Goal: Task Accomplishment & Management: Manage account settings

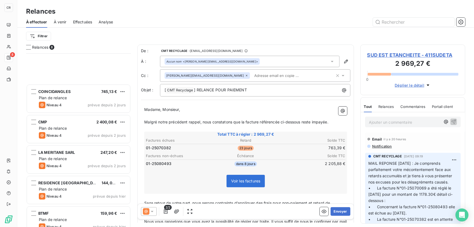
scroll to position [170, 101]
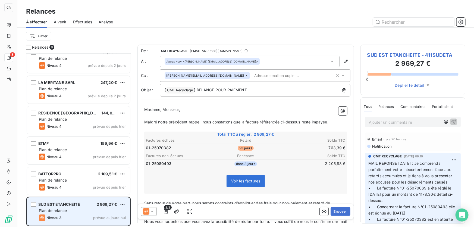
click at [78, 199] on div "SUD EST ETANCHEITE 2 969,27 € Plan de relance Niveau 3 prévue aujourd’hui" at bounding box center [78, 212] width 103 height 28
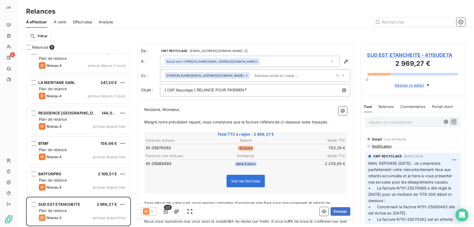
scroll to position [26, 0]
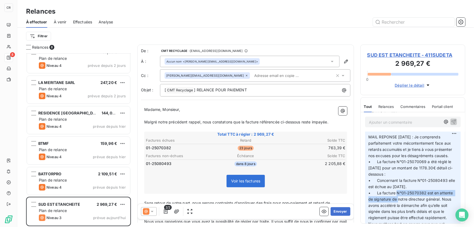
drag, startPoint x: 396, startPoint y: 195, endPoint x: 397, endPoint y: 199, distance: 3.6
click at [397, 199] on p "MAIL REPONSE 30/09/2025 : Je comprends parfaitement votre mécontentement face a…" at bounding box center [412, 190] width 89 height 112
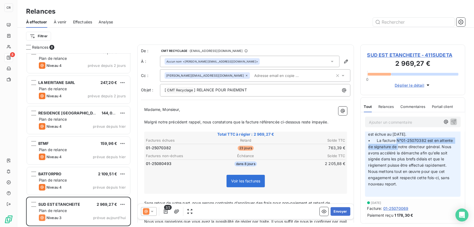
scroll to position [0, 0]
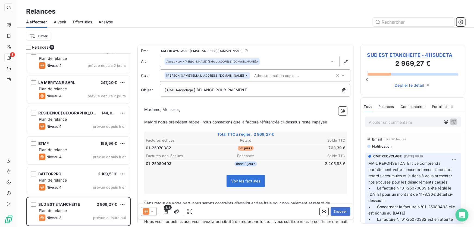
click at [259, 76] on input "text" at bounding box center [283, 75] width 63 height 8
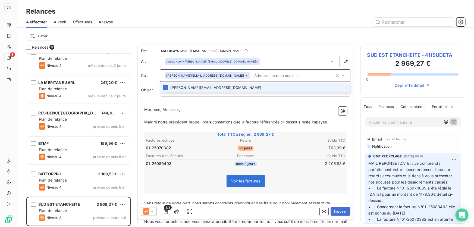
click at [388, 118] on div "Ajouter un commentaire ﻿" at bounding box center [413, 122] width 96 height 11
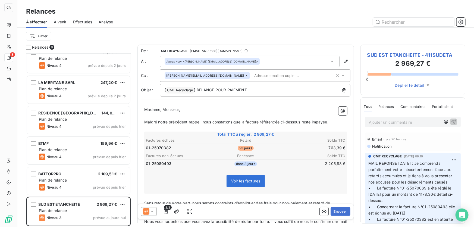
click at [388, 122] on p "Ajouter un commentaire ﻿" at bounding box center [405, 122] width 72 height 7
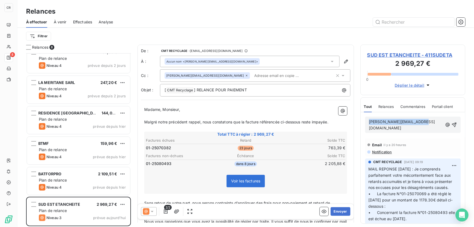
drag, startPoint x: 431, startPoint y: 122, endPoint x: 345, endPoint y: 124, distance: 85.9
click at [345, 124] on div "Relances 8 COINCIDANGLES 745,13 € Plan de relance Niveau 4 prévue depuis 2 jour…" at bounding box center [245, 136] width 457 height 182
copy span "j.spoto@groupe-omnium.net"
click at [434, 120] on p "j.spoto@groupe-omnium.net" at bounding box center [406, 125] width 74 height 13
click at [399, 121] on span "j.spoto@groupe-omnium.net" at bounding box center [402, 124] width 66 height 11
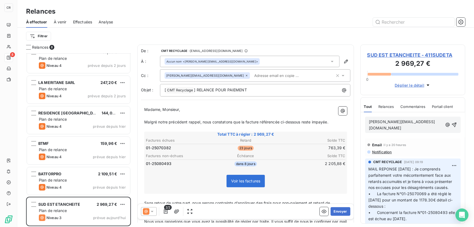
click at [368, 120] on div "j.spoto@groupe-omnium.net" at bounding box center [413, 125] width 96 height 16
click at [368, 121] on div "j.spoto@groupe-omnium.net" at bounding box center [413, 125] width 96 height 16
click at [370, 121] on span "j.spoto@groupe-omnium.net" at bounding box center [402, 124] width 66 height 11
click at [369, 121] on span "j.spoto@groupe-omnium.net" at bounding box center [402, 124] width 66 height 11
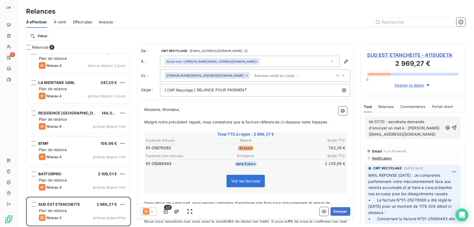
click at [448, 128] on div "tél 07/10 : secrétaire demande d'envoyer un mail à : j.spoto@groupe-omnium.net" at bounding box center [413, 127] width 88 height 19
click at [452, 129] on icon "button" at bounding box center [454, 127] width 5 height 5
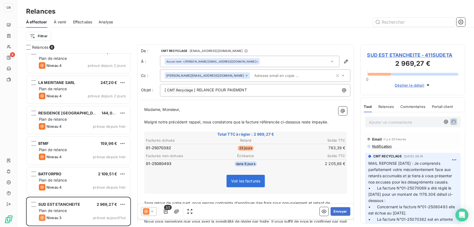
click at [391, 52] on span "SUD EST ETANCHEITE - 411SUDETA" at bounding box center [412, 54] width 91 height 7
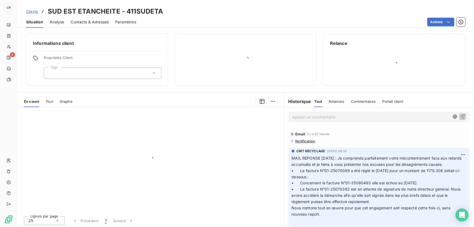
click at [83, 22] on span "Contacts & Adresses" at bounding box center [90, 21] width 38 height 5
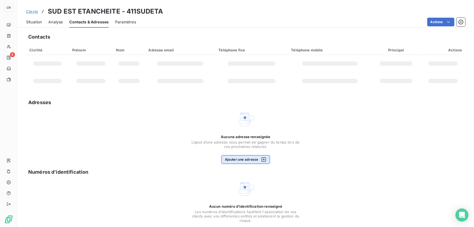
click at [243, 160] on button "Ajouter une adresse" at bounding box center [245, 159] width 49 height 9
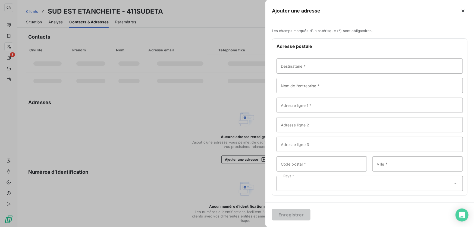
click at [207, 117] on div at bounding box center [237, 113] width 474 height 227
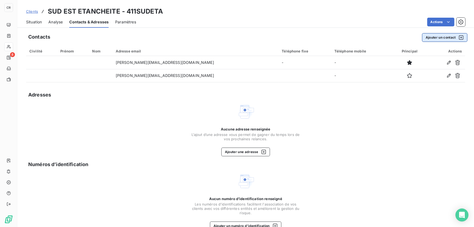
click at [439, 38] on button "Ajouter un contact" at bounding box center [444, 37] width 45 height 9
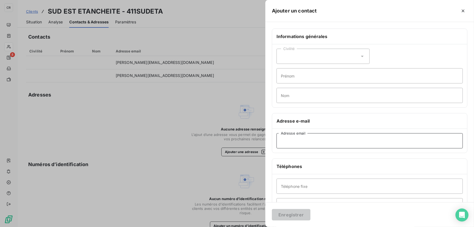
click at [299, 144] on input "Adresse email" at bounding box center [370, 140] width 186 height 15
paste input "j.spoto@groupe-omnium.net"
type input "j.spoto@groupe-omnium.net"
click at [298, 211] on button "Enregistrer" at bounding box center [291, 214] width 39 height 11
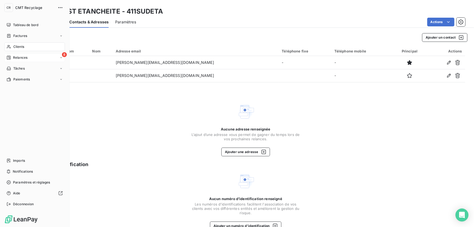
click at [16, 59] on span "Relances" at bounding box center [20, 57] width 14 height 5
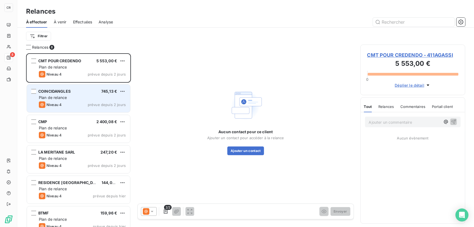
scroll to position [70, 0]
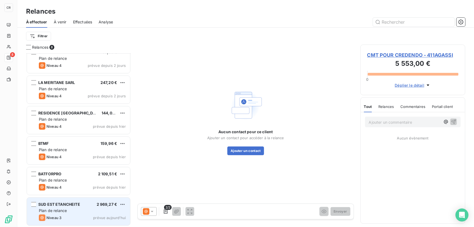
click at [64, 203] on span "SUD EST ETANCHEITE" at bounding box center [59, 204] width 42 height 5
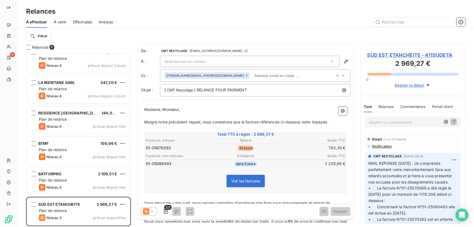
click at [241, 51] on div "De : CMT RECYCLAGE - rappels@leanpay.io" at bounding box center [246, 50] width 210 height 5
click at [229, 60] on div "Sélectionner un contact" at bounding box center [250, 61] width 180 height 11
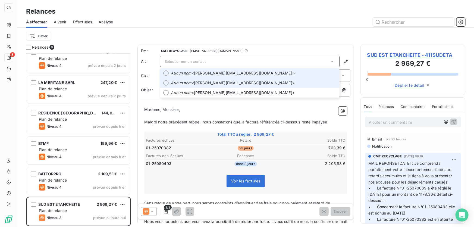
click at [214, 72] on span "Aucun nom <n.litim@groupe-omnium.net>" at bounding box center [253, 72] width 165 height 5
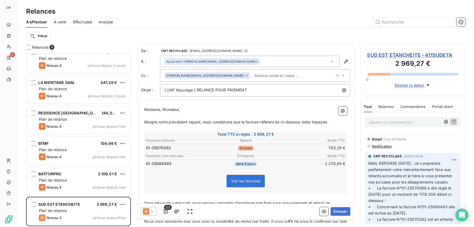
click at [252, 76] on input "text" at bounding box center [283, 75] width 63 height 8
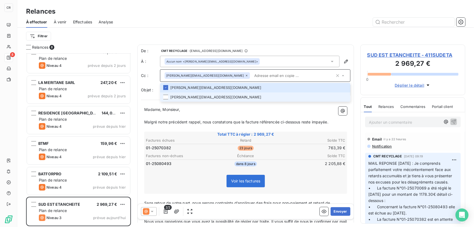
click at [202, 97] on li "j.spoto@groupe-omnium.net" at bounding box center [255, 97] width 191 height 10
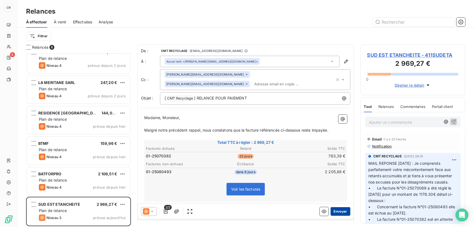
click at [335, 214] on button "Envoyer" at bounding box center [341, 211] width 20 height 9
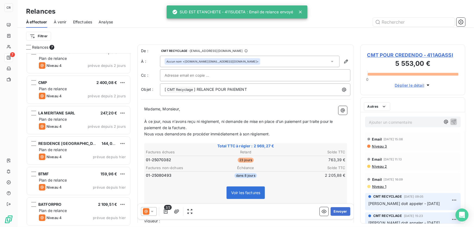
scroll to position [39, 0]
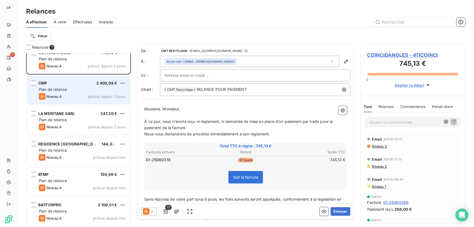
click at [74, 93] on div "Niveau 4 prévue depuis 2 jours" at bounding box center [82, 96] width 87 height 7
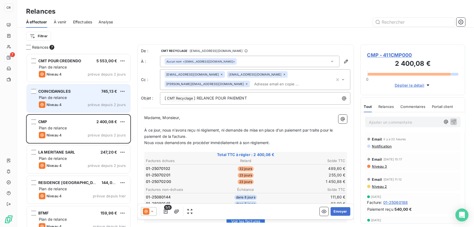
click at [85, 105] on div "Niveau 4 prévue depuis 2 jours" at bounding box center [82, 104] width 87 height 7
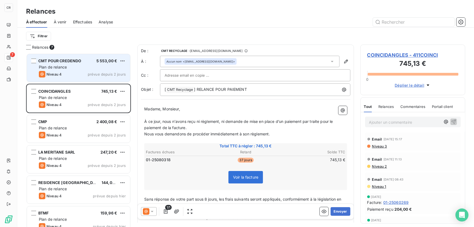
click at [82, 71] on div "Niveau 4 prévue depuis 2 jours" at bounding box center [82, 74] width 87 height 7
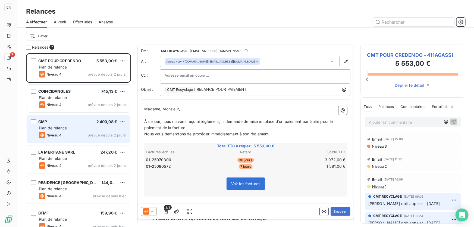
click at [83, 136] on div "Niveau 4 prévue depuis 2 jours" at bounding box center [82, 135] width 87 height 7
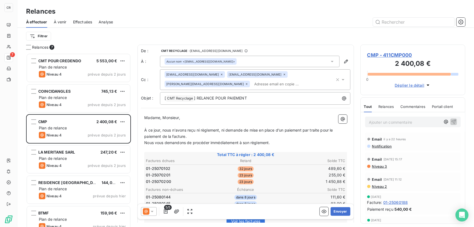
click at [153, 145] on p "Nous vous demandons de procéder immédiatement à son règlement." at bounding box center [245, 143] width 203 height 6
click at [379, 121] on p "Ajouter un commentaire ﻿" at bounding box center [405, 122] width 72 height 7
click at [453, 122] on button "button" at bounding box center [454, 121] width 7 height 7
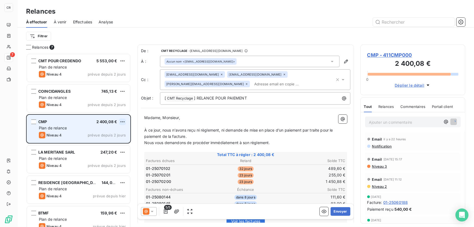
click at [125, 120] on html "CR 7 Relances À effectuer À venir Effectuées Analyse Filtrer Relances 7 CMT POU…" at bounding box center [237, 113] width 474 height 227
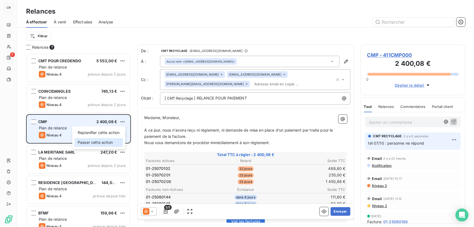
click at [105, 140] on div "Passer cette action" at bounding box center [98, 142] width 49 height 9
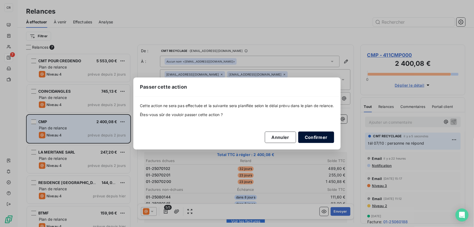
click at [309, 138] on button "Confirmer" at bounding box center [316, 137] width 36 height 11
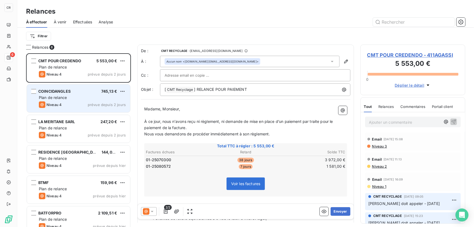
click at [68, 103] on div "Niveau 4 prévue depuis 2 jours" at bounding box center [82, 104] width 87 height 7
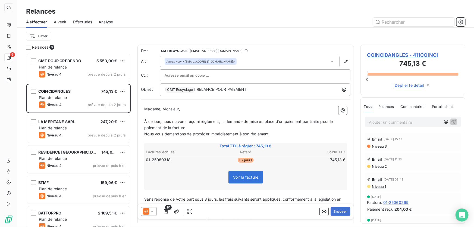
click at [384, 116] on div "Ajouter un commentaire ﻿" at bounding box center [413, 121] width 104 height 19
click at [385, 125] on p "Ajouter un commentaire ﻿" at bounding box center [405, 122] width 72 height 7
click at [424, 123] on p "tél 07/10 message répondeur" at bounding box center [405, 122] width 72 height 6
click at [451, 122] on icon "button" at bounding box center [453, 121] width 5 height 5
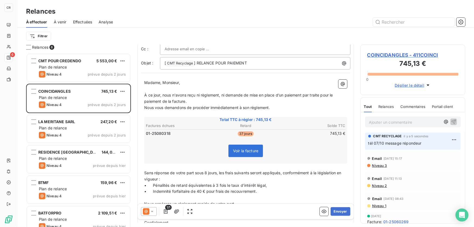
scroll to position [53, 0]
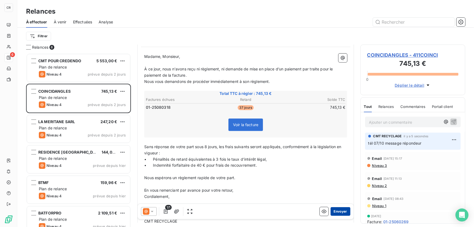
click at [333, 215] on button "Envoyer" at bounding box center [341, 211] width 20 height 9
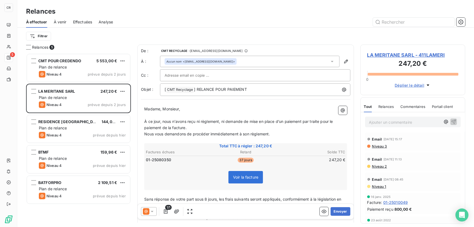
click at [378, 127] on div "Ajouter un commentaire ﻿" at bounding box center [413, 122] width 96 height 11
click at [379, 123] on p "Ajouter un commentaire ﻿" at bounding box center [405, 122] width 72 height 7
click at [452, 124] on icon "button" at bounding box center [453, 121] width 5 height 5
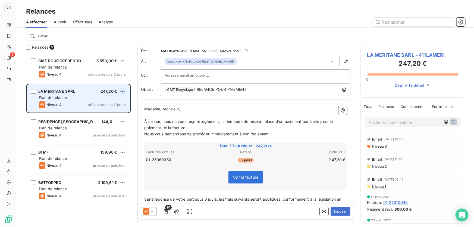
click at [120, 91] on html "CR 5 Relances À effectuer À venir Effectuées Analyse Filtrer Relances 5 CMT POU…" at bounding box center [237, 113] width 474 height 227
click at [105, 114] on div "Passer cette action" at bounding box center [98, 111] width 49 height 9
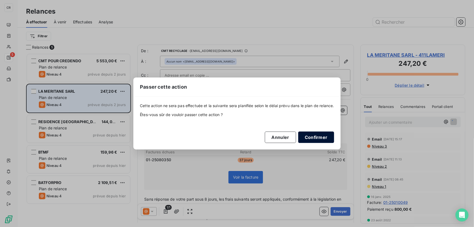
click at [329, 134] on button "Confirmer" at bounding box center [316, 137] width 36 height 11
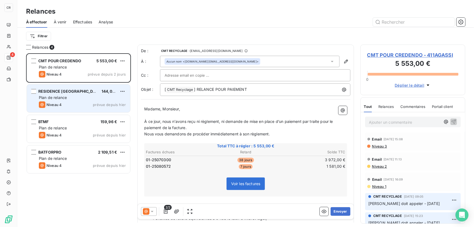
click at [403, 120] on p "Ajouter un commentaire ﻿" at bounding box center [405, 122] width 72 height 7
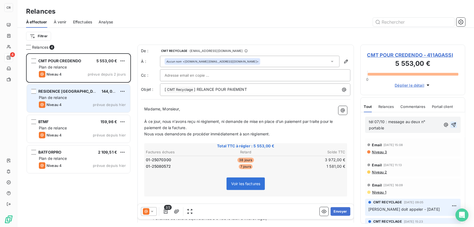
click at [453, 124] on icon "button" at bounding box center [453, 124] width 5 height 5
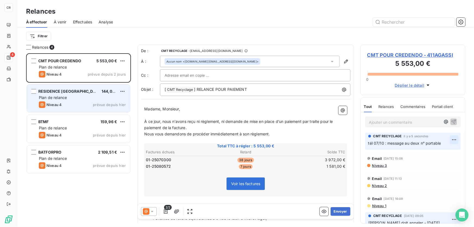
click at [450, 139] on html "CR 4 Relances À effectuer À venir Effectuées Analyse Filtrer Relances 4 CMT POU…" at bounding box center [237, 113] width 474 height 227
click at [435, 152] on div "Editer" at bounding box center [438, 152] width 30 height 9
click at [410, 142] on span "tél 07/10 : message au deux n° portable" at bounding box center [404, 143] width 73 height 5
click at [453, 143] on icon "button" at bounding box center [454, 142] width 5 height 5
click at [377, 55] on span "CMT POUR CREDENDO - 411AGASSI" at bounding box center [412, 54] width 91 height 7
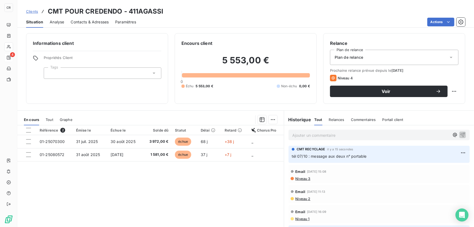
click at [96, 23] on span "Contacts & Adresses" at bounding box center [90, 21] width 38 height 5
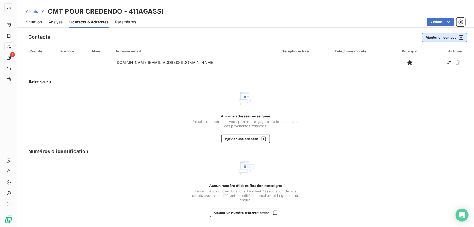
click at [440, 37] on button "Ajouter un contact" at bounding box center [444, 37] width 45 height 9
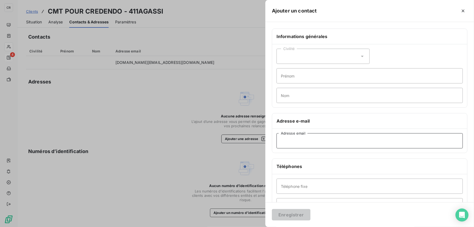
click at [323, 137] on input "Adresse email" at bounding box center [370, 140] width 186 height 15
paste input "assistantedirection@crdev.fr"
type input "assistantedirection@crdev.fr"
click at [286, 215] on button "Enregistrer" at bounding box center [291, 214] width 39 height 11
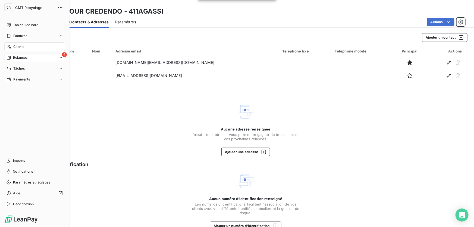
click at [10, 55] on icon at bounding box center [9, 57] width 4 height 4
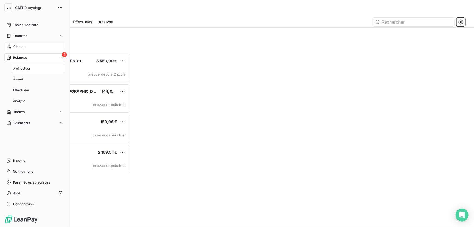
scroll to position [170, 101]
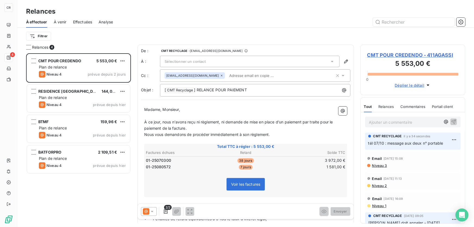
click at [165, 35] on div "Filtrer" at bounding box center [245, 36] width 439 height 10
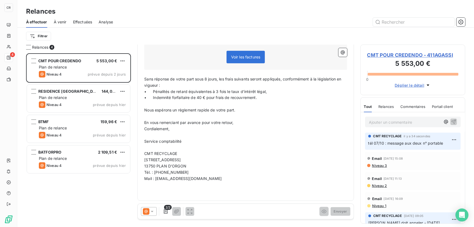
click at [314, 176] on p "Mail : [EMAIL_ADDRESS][DOMAIN_NAME]" at bounding box center [245, 179] width 203 height 6
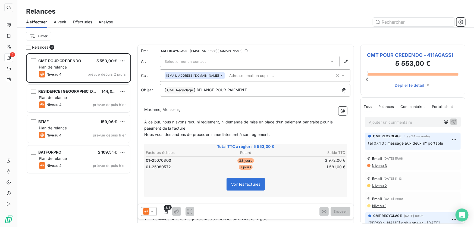
click at [213, 66] on div "Sélectionner un contact" at bounding box center [250, 61] width 180 height 11
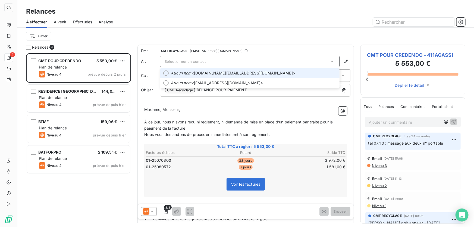
click at [210, 77] on li "Aucun nom <optibric.jm@gmail.com>" at bounding box center [250, 73] width 180 height 10
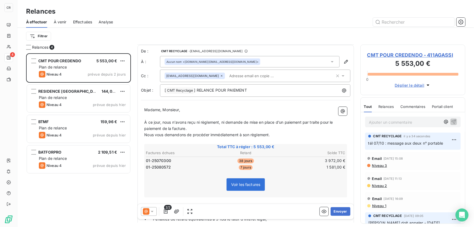
scroll to position [53, 0]
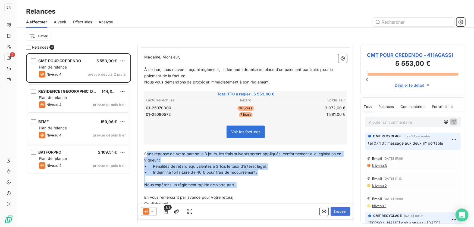
drag, startPoint x: 148, startPoint y: 153, endPoint x: 283, endPoint y: 188, distance: 139.1
click at [283, 188] on div "Madame, Monsieur, ﻿ À ce jour, nous n'avons reçu ni règlement, ni demande de mi…" at bounding box center [245, 161] width 203 height 215
click at [341, 214] on button "Envoyer" at bounding box center [341, 211] width 20 height 9
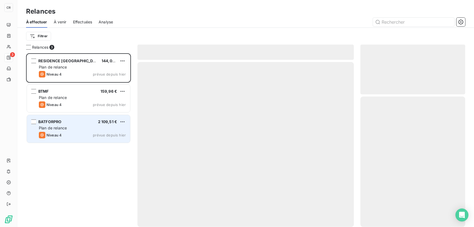
click at [90, 115] on div "BATFORPRO 2 109,51 € Plan de relance Niveau 4 prévue depuis hier" at bounding box center [78, 129] width 103 height 28
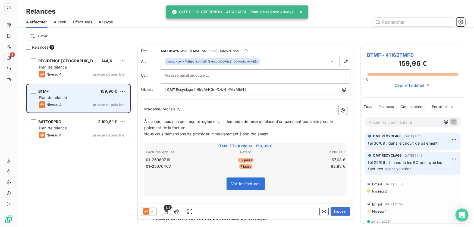
click at [98, 102] on span "prévue depuis hier" at bounding box center [109, 104] width 33 height 4
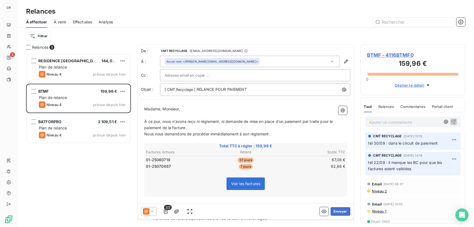
click at [378, 124] on p "Ajouter un commentaire ﻿" at bounding box center [405, 122] width 72 height 7
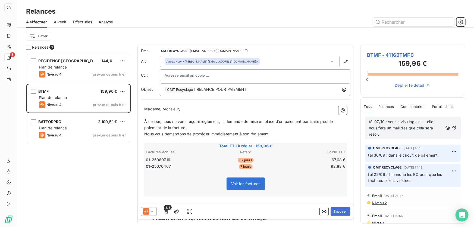
click at [430, 145] on div "CMT RECYCLAGE 30 sept. 2025, 10:15 tél 30/09 : dans le circuit de paiement" at bounding box center [413, 153] width 96 height 17
click at [424, 129] on span "tél 07/10 : soucis visu logiciel ... elle nous fera un mail des que cela sera r…" at bounding box center [401, 127] width 65 height 17
click at [452, 126] on icon "button" at bounding box center [454, 127] width 5 height 5
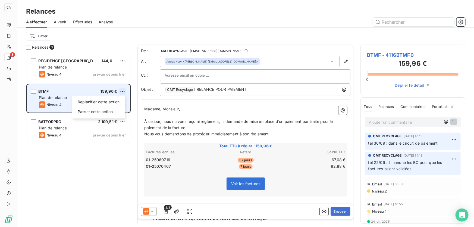
click at [124, 88] on html "CR 3 Relances À effectuer À venir Effectuées Analyse Filtrer Relances 3 RESIDEN…" at bounding box center [237, 113] width 474 height 227
click at [105, 114] on div "Passer cette action" at bounding box center [98, 111] width 49 height 9
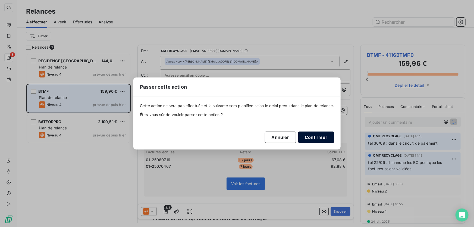
click at [309, 137] on button "Confirmer" at bounding box center [316, 137] width 36 height 11
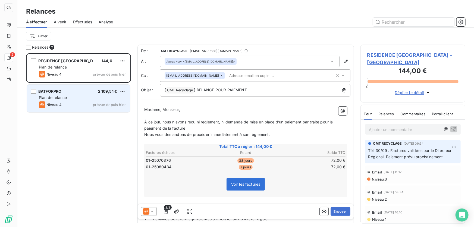
click at [78, 96] on div "Plan de relance" at bounding box center [82, 97] width 87 height 5
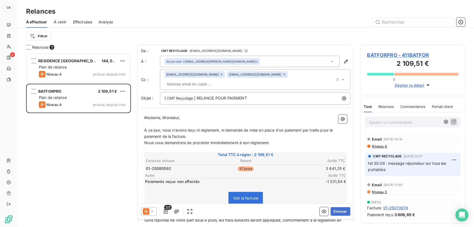
click at [152, 212] on icon at bounding box center [152, 211] width 3 height 1
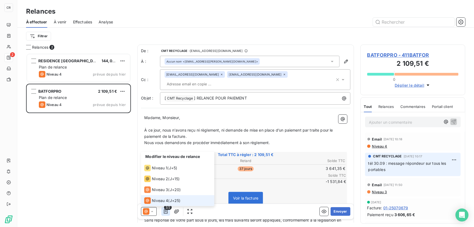
click at [165, 212] on icon "button" at bounding box center [166, 211] width 4 height 4
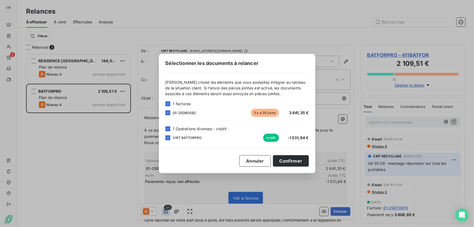
click at [165, 212] on div "Sélectionner les documents à relancer Veuillez choisir les éléments que vous so…" at bounding box center [237, 113] width 474 height 227
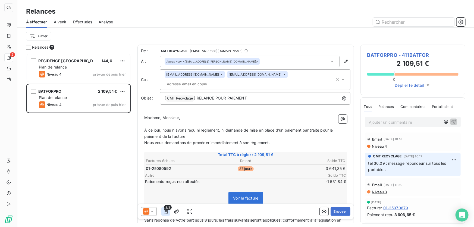
click at [165, 212] on icon "button" at bounding box center [166, 211] width 4 height 4
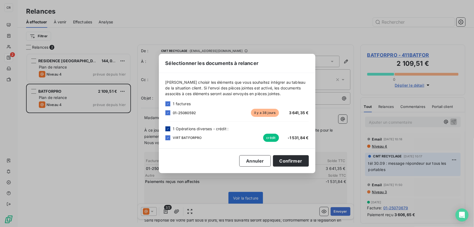
click at [170, 128] on div at bounding box center [167, 128] width 5 height 5
click at [271, 160] on button "Annuler" at bounding box center [254, 160] width 31 height 11
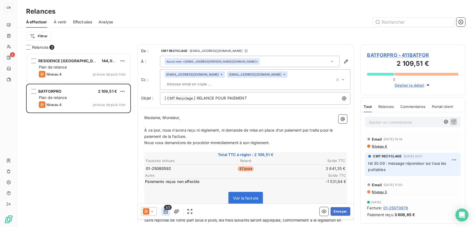
click at [170, 213] on button "button" at bounding box center [165, 211] width 9 height 9
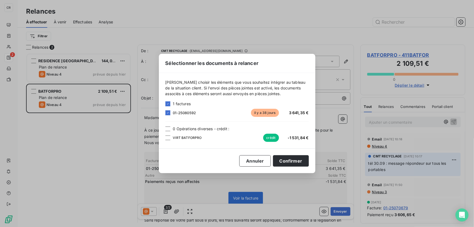
click at [280, 152] on div "Sélectionner les documents à relancer Veuillez choisir les éléments que vous so…" at bounding box center [237, 113] width 157 height 119
click at [283, 159] on button "Confirmer" at bounding box center [291, 160] width 36 height 11
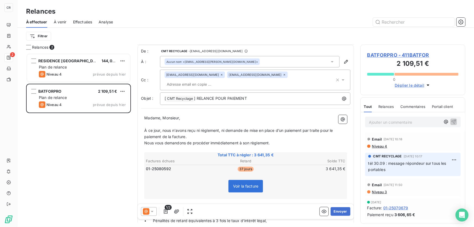
scroll to position [79, 0]
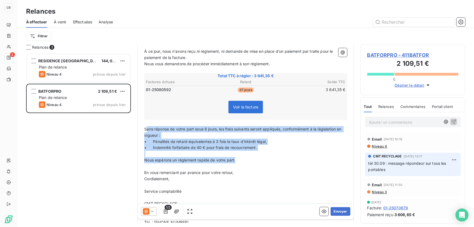
drag, startPoint x: 147, startPoint y: 120, endPoint x: 250, endPoint y: 153, distance: 108.1
click at [250, 153] on div "Madame, Monsieur, ﻿ À ce jour, nous n'avons reçu ni règlement, ni demande de mi…" at bounding box center [245, 140] width 203 height 208
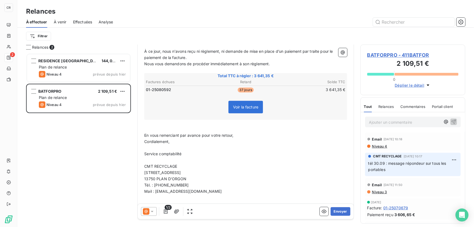
scroll to position [37, 0]
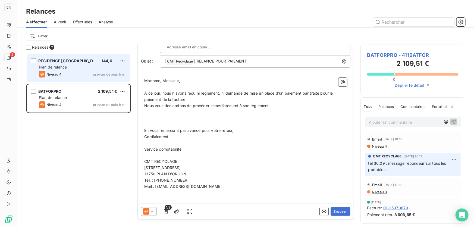
click at [81, 71] on div "Niveau 4 prévue depuis hier" at bounding box center [82, 74] width 87 height 7
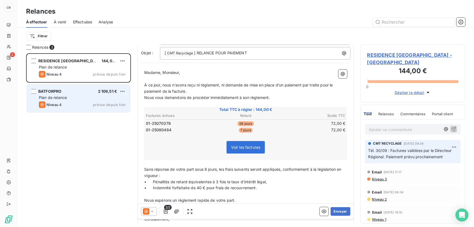
scroll to position [18, 0]
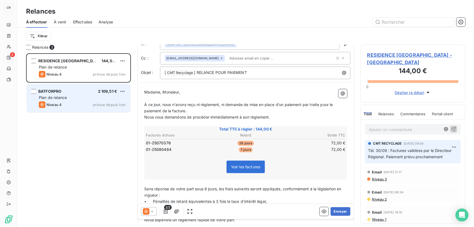
click at [97, 96] on div "Plan de relance" at bounding box center [82, 97] width 87 height 5
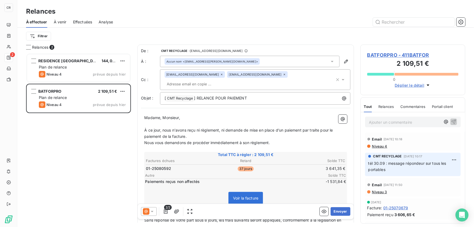
click at [386, 124] on p "Ajouter un commentaire ﻿" at bounding box center [405, 122] width 72 height 7
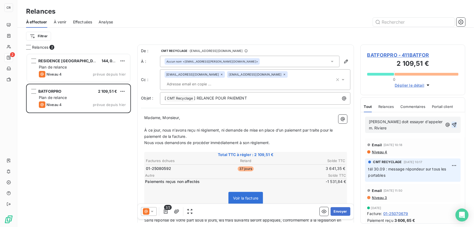
click at [452, 122] on icon "button" at bounding box center [454, 124] width 5 height 5
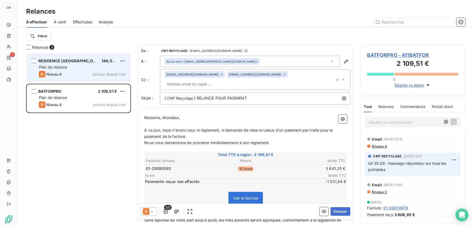
click at [76, 64] on div "Plan de relance" at bounding box center [82, 66] width 87 height 5
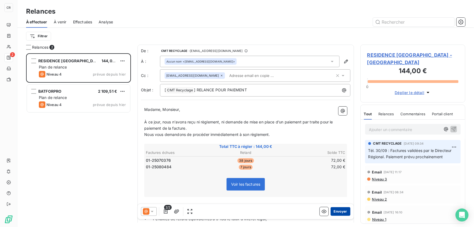
click at [337, 213] on button "Envoyer" at bounding box center [341, 211] width 20 height 9
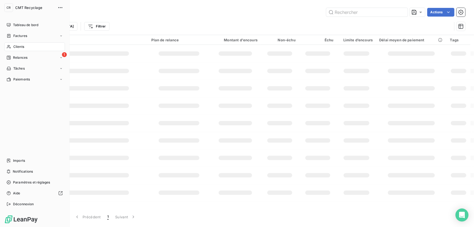
click at [18, 48] on span "Clients" at bounding box center [18, 46] width 11 height 5
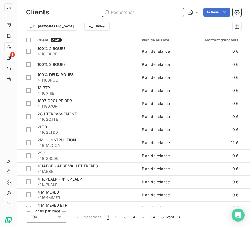
click at [143, 8] on input "text" at bounding box center [143, 12] width 82 height 9
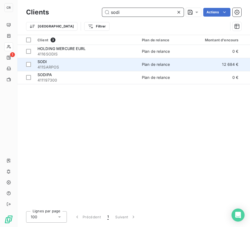
type input "sodi"
click at [127, 67] on span "411SARPOS" at bounding box center [87, 66] width 98 height 5
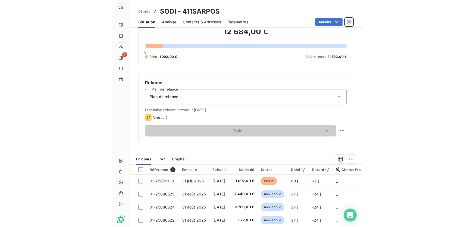
scroll to position [211, 0]
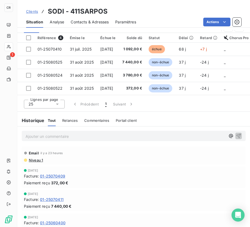
click at [90, 140] on p "Ajouter un commentaire ﻿" at bounding box center [126, 136] width 200 height 7
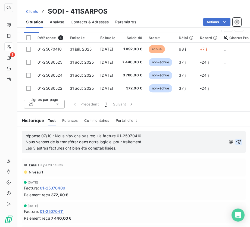
click at [235, 140] on button "button" at bounding box center [238, 142] width 7 height 7
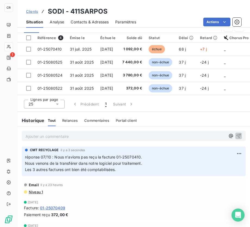
click at [158, 117] on div "Historique Tout Relances Commentaires Portail client Tout Relances Commentaires…" at bounding box center [133, 120] width 233 height 11
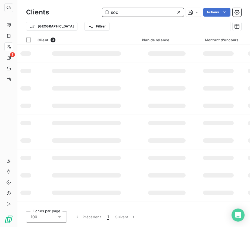
drag, startPoint x: 128, startPoint y: 14, endPoint x: 71, endPoint y: 12, distance: 57.1
click at [71, 12] on div "sodi Actions" at bounding box center [148, 12] width 186 height 9
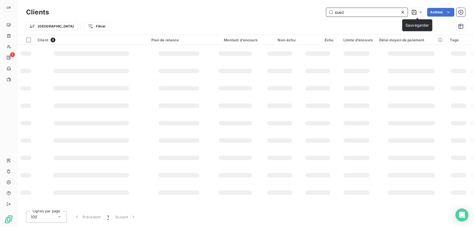
click at [365, 10] on input "suez" at bounding box center [367, 12] width 82 height 9
click at [344, 13] on input "suez" at bounding box center [367, 12] width 82 height 9
type input "suez"
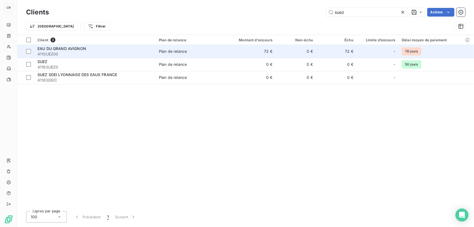
type input "suez"
click at [94, 54] on span "411SUEZ00" at bounding box center [95, 53] width 115 height 5
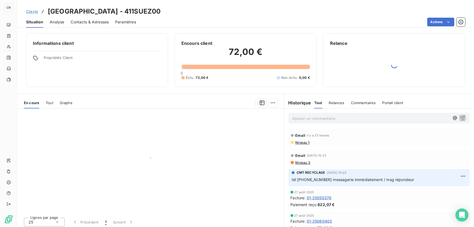
click at [322, 119] on p "Ajouter un commentaire ﻿" at bounding box center [370, 118] width 157 height 7
click at [460, 120] on button "button" at bounding box center [463, 117] width 7 height 7
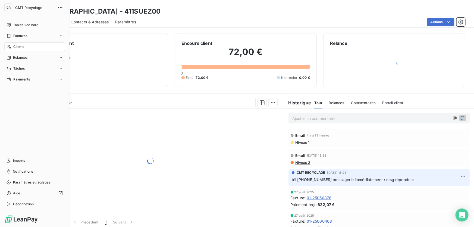
click at [9, 49] on div "Clients" at bounding box center [34, 46] width 61 height 9
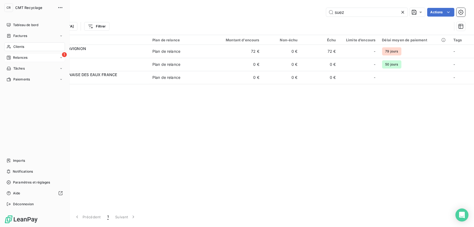
click at [13, 53] on div "1 Relances" at bounding box center [34, 57] width 61 height 9
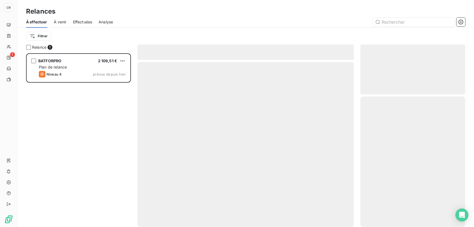
scroll to position [170, 101]
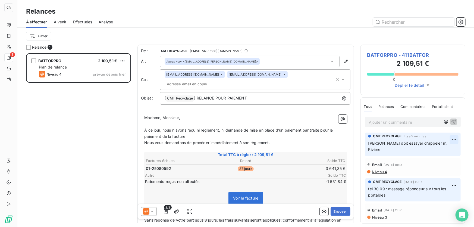
click at [450, 139] on html "CR 1 Relances À effectuer À venir Effectuées Analyse Filtrer Relance 1 BATFORPR…" at bounding box center [237, 113] width 474 height 227
click at [429, 154] on div "Editer" at bounding box center [438, 152] width 30 height 9
click at [378, 142] on span "laurent doit essayer d'appeler m. Riviere" at bounding box center [408, 146] width 80 height 11
click at [384, 143] on span "céline doit essayer d'appeler m. Riviere" at bounding box center [408, 146] width 80 height 11
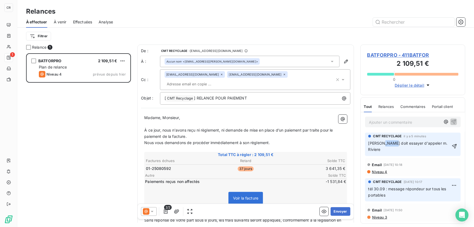
click at [384, 143] on span "céline doit essayer d'appeler m. Riviere" at bounding box center [408, 146] width 80 height 11
click at [409, 143] on span "céline doit essayer d'appeler m. Riviere" at bounding box center [408, 146] width 80 height 11
drag, startPoint x: 408, startPoint y: 142, endPoint x: 384, endPoint y: 143, distance: 24.5
click at [384, 143] on span "céline doit essayer d'appeler m. Riviere" at bounding box center [408, 146] width 80 height 11
click at [391, 142] on span "céline doit essayer d'appeler m. Riviere" at bounding box center [408, 146] width 80 height 11
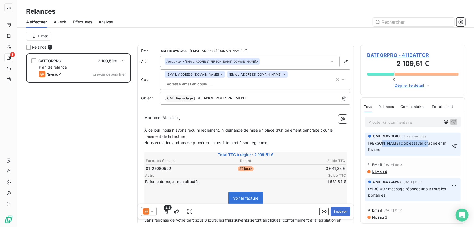
drag, startPoint x: 419, startPoint y: 144, endPoint x: 380, endPoint y: 142, distance: 39.2
click at [380, 142] on span "céline doit essayer d'appeler m. Riviere" at bounding box center [408, 146] width 80 height 11
click at [444, 144] on p "céline a eu avec son portable m. Riviere" at bounding box center [409, 146] width 82 height 13
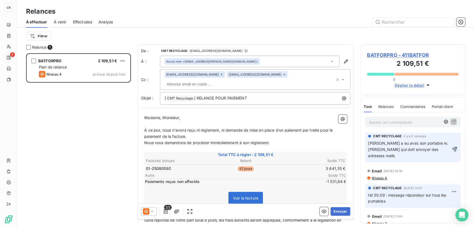
click at [452, 146] on icon "button" at bounding box center [454, 148] width 5 height 5
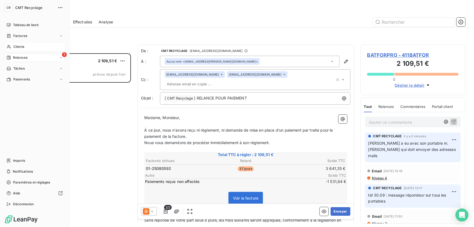
click at [15, 45] on span "Clients" at bounding box center [18, 46] width 11 height 5
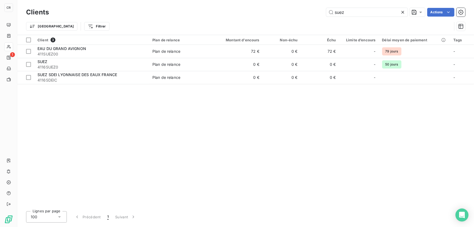
drag, startPoint x: 368, startPoint y: 14, endPoint x: 310, endPoint y: 14, distance: 59.0
click at [310, 14] on div "suez Actions" at bounding box center [260, 12] width 410 height 9
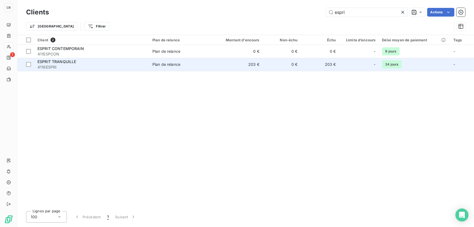
type input "espri"
click at [145, 58] on td "ESPRIT TRANQUILLE 4116ESPRI" at bounding box center [91, 64] width 115 height 13
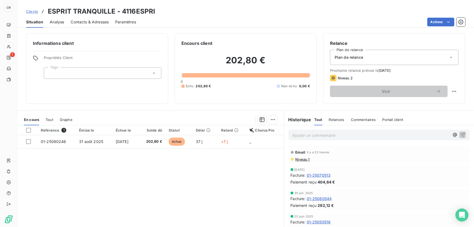
click at [317, 135] on p "Ajouter un commentaire ﻿" at bounding box center [370, 135] width 157 height 7
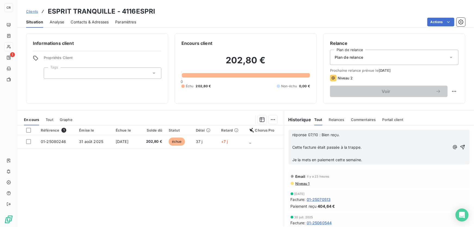
click at [317, 153] on p "﻿" at bounding box center [370, 154] width 157 height 6
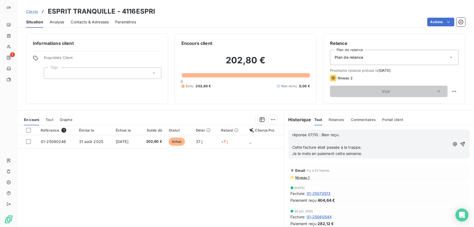
click at [316, 144] on p "Cette facture était passée à la trappe." at bounding box center [370, 147] width 157 height 6
click at [317, 141] on p "﻿" at bounding box center [370, 141] width 157 height 6
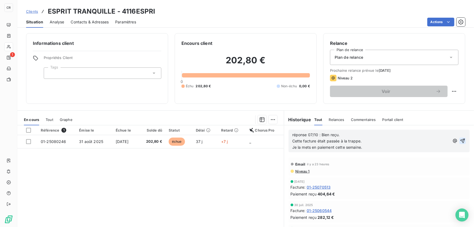
click at [460, 141] on icon "button" at bounding box center [462, 140] width 5 height 5
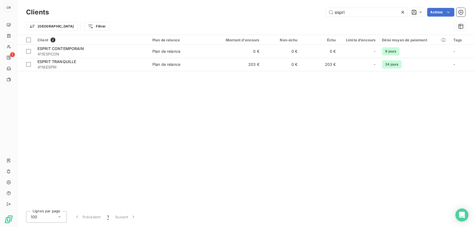
drag, startPoint x: 352, startPoint y: 13, endPoint x: 307, endPoint y: 14, distance: 44.6
click at [307, 14] on div "espri Actions" at bounding box center [260, 12] width 410 height 9
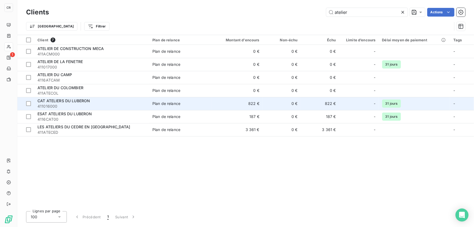
type input "atelier"
click at [267, 107] on td "0 €" at bounding box center [282, 103] width 38 height 13
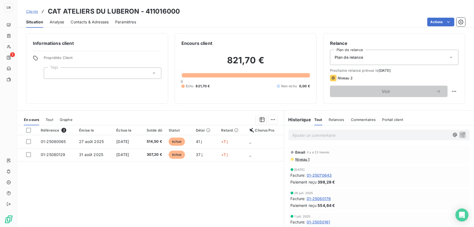
click at [321, 136] on p "Ajouter un commentaire ﻿" at bounding box center [370, 135] width 157 height 7
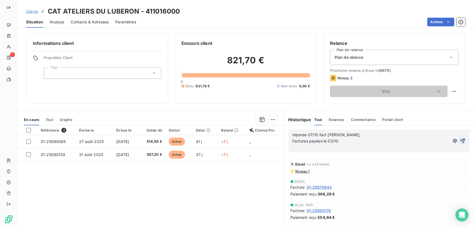
click at [460, 140] on icon "button" at bounding box center [462, 140] width 5 height 5
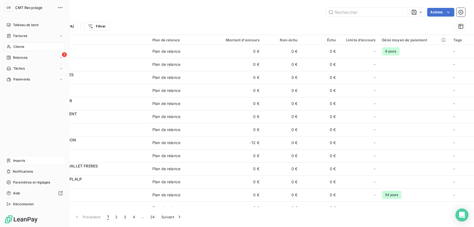
click at [19, 158] on div "Imports" at bounding box center [34, 160] width 61 height 9
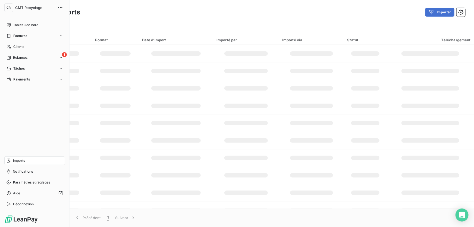
click at [19, 160] on span "Imports" at bounding box center [19, 160] width 12 height 5
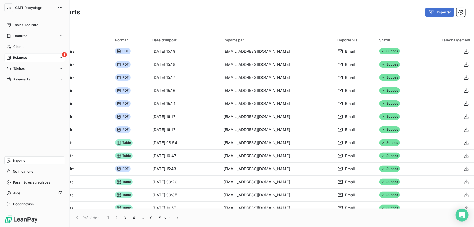
click at [7, 57] on icon at bounding box center [9, 58] width 4 height 4
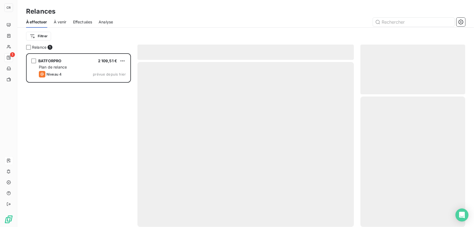
scroll to position [170, 101]
